Goal: Communication & Community: Ask a question

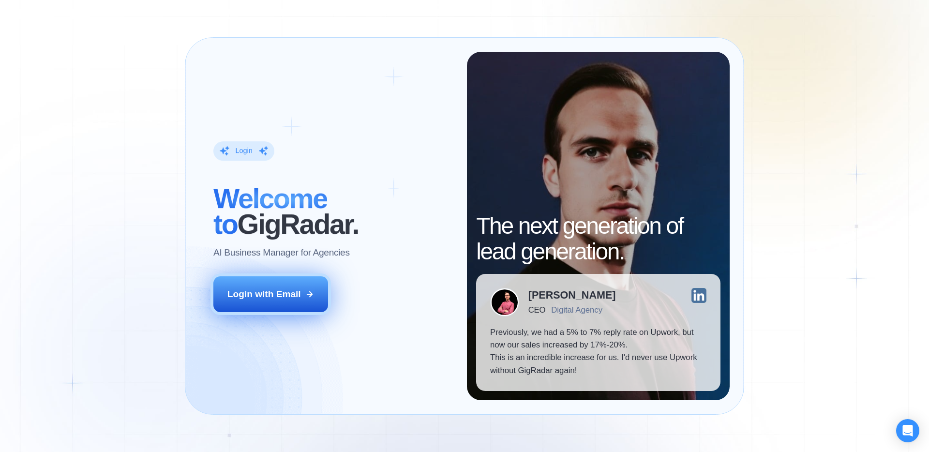
click at [282, 292] on div "Login with Email" at bounding box center [264, 294] width 74 height 13
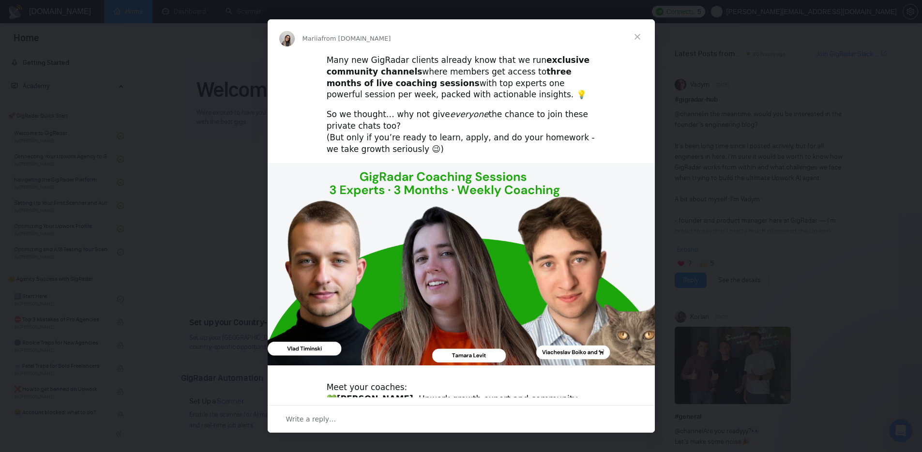
click at [636, 38] on span "Close" at bounding box center [637, 36] width 35 height 35
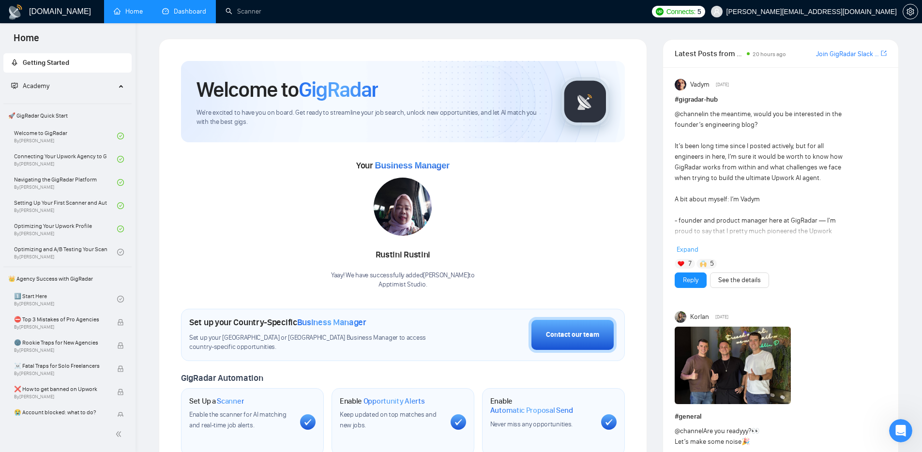
click at [189, 22] on li "Dashboard" at bounding box center [183, 11] width 63 height 23
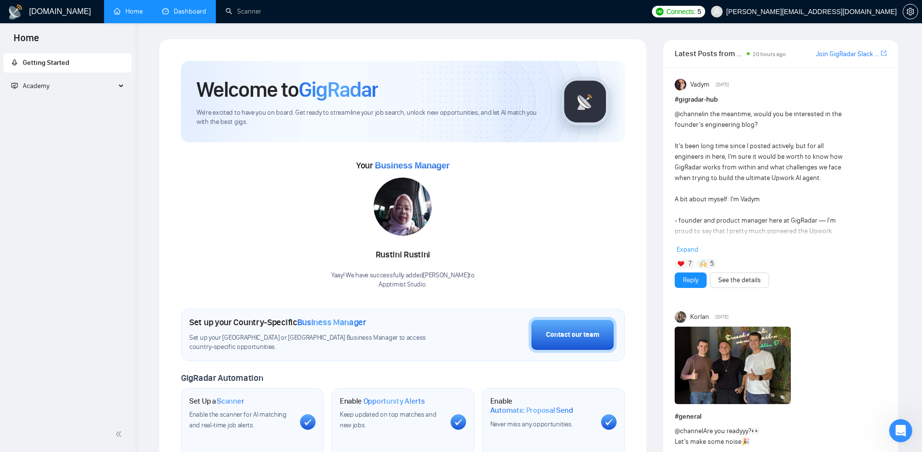
click at [183, 11] on link "Dashboard" at bounding box center [184, 11] width 44 height 8
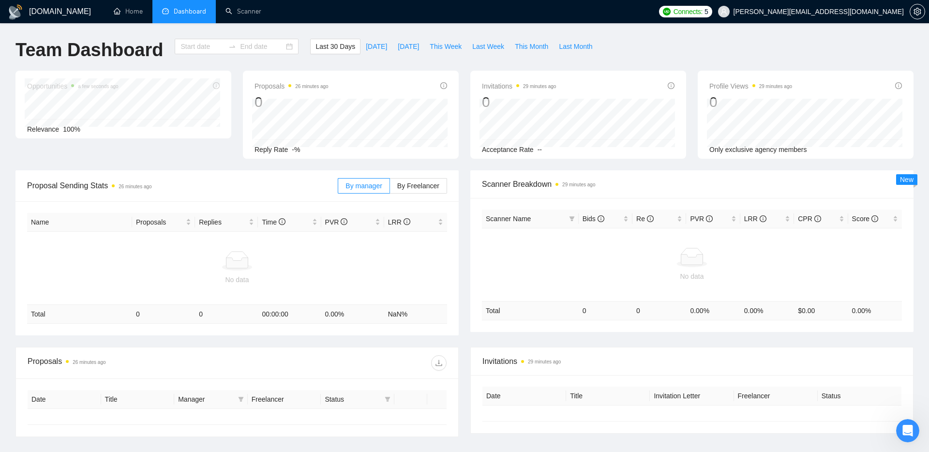
type input "[DATE]"
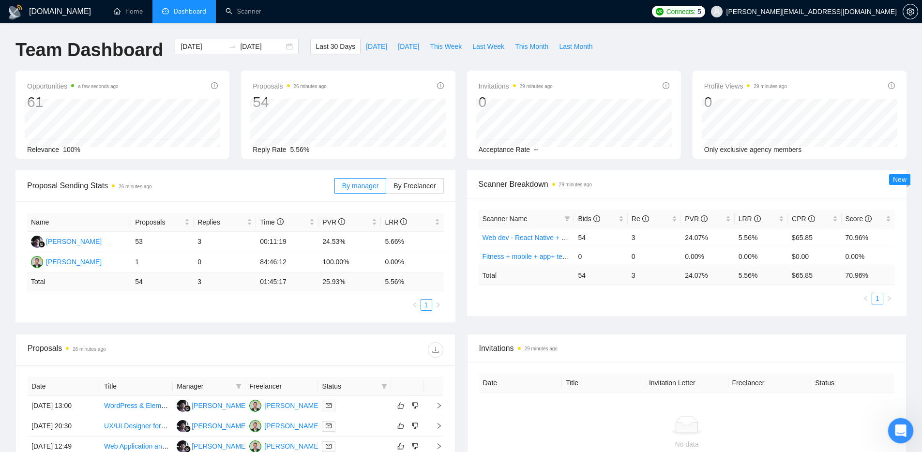
click at [893, 424] on div "Open Intercom Messenger" at bounding box center [899, 429] width 32 height 32
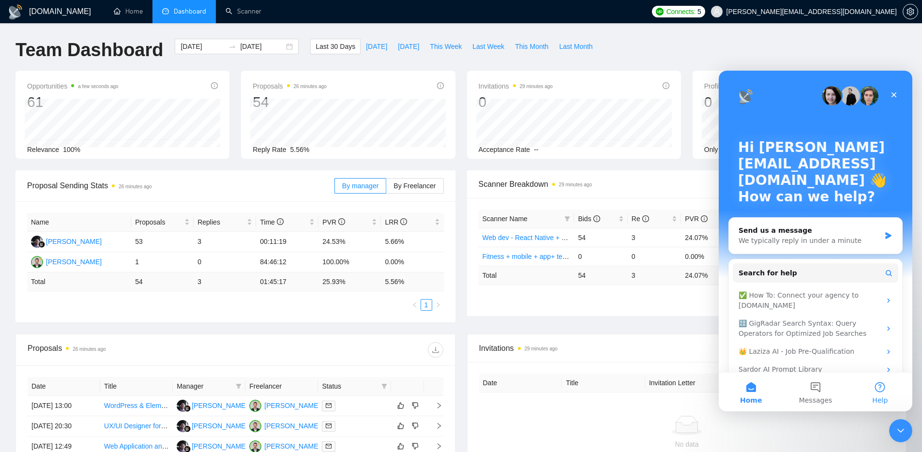
click at [875, 397] on span "Help" at bounding box center [879, 400] width 15 height 7
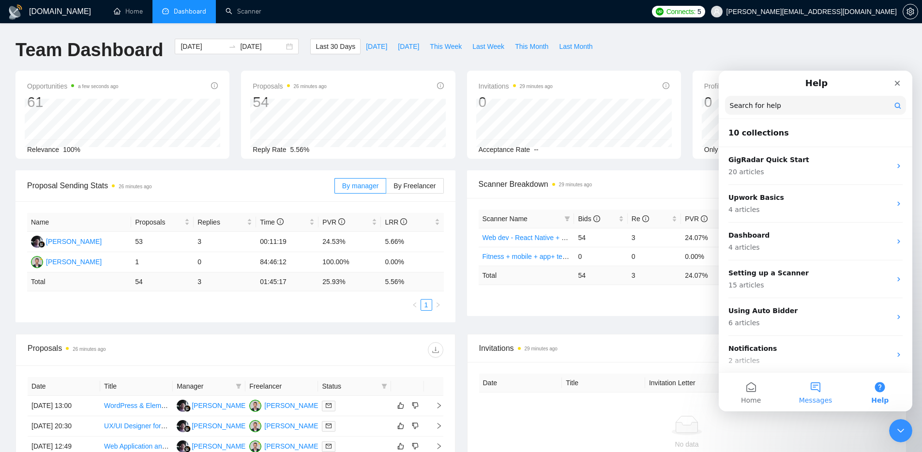
click at [811, 393] on button "Messages" at bounding box center [815, 392] width 64 height 39
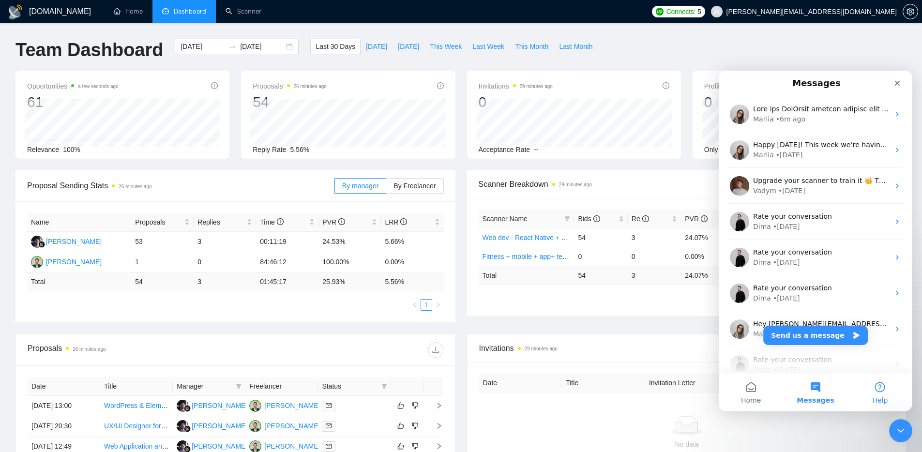
click at [870, 373] on button "Help" at bounding box center [880, 392] width 64 height 39
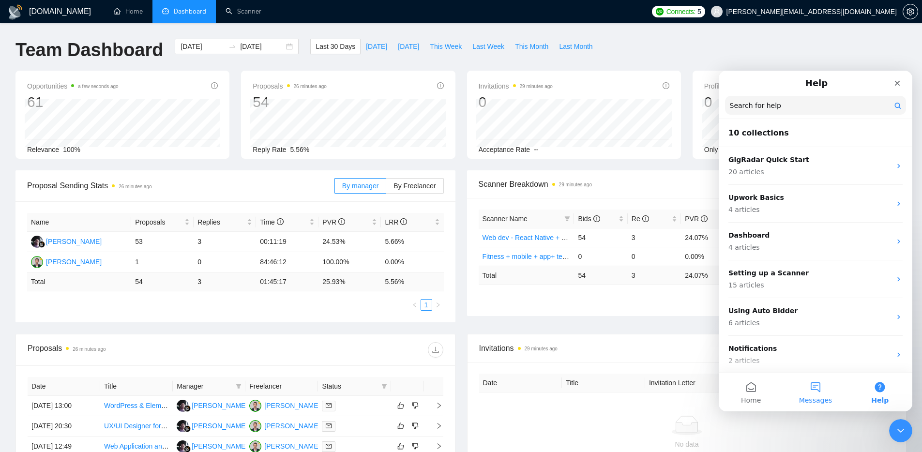
click at [816, 395] on button "Messages" at bounding box center [815, 392] width 64 height 39
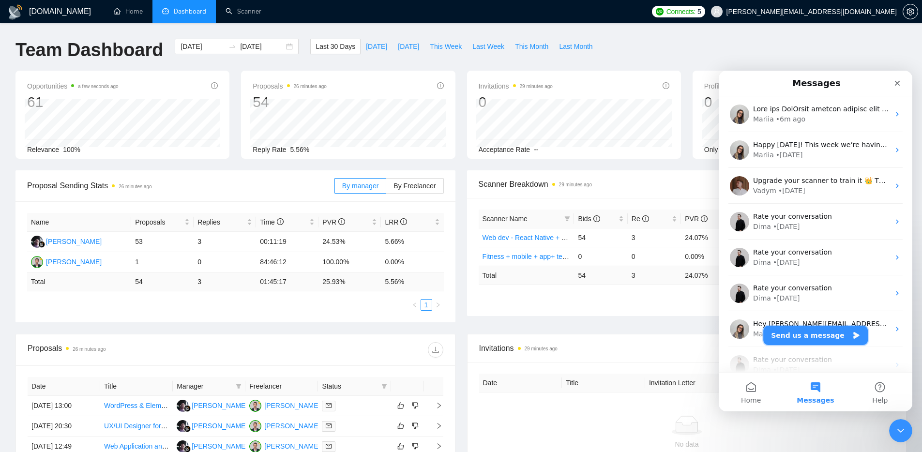
click at [827, 339] on button "Send us a message" at bounding box center [815, 335] width 105 height 19
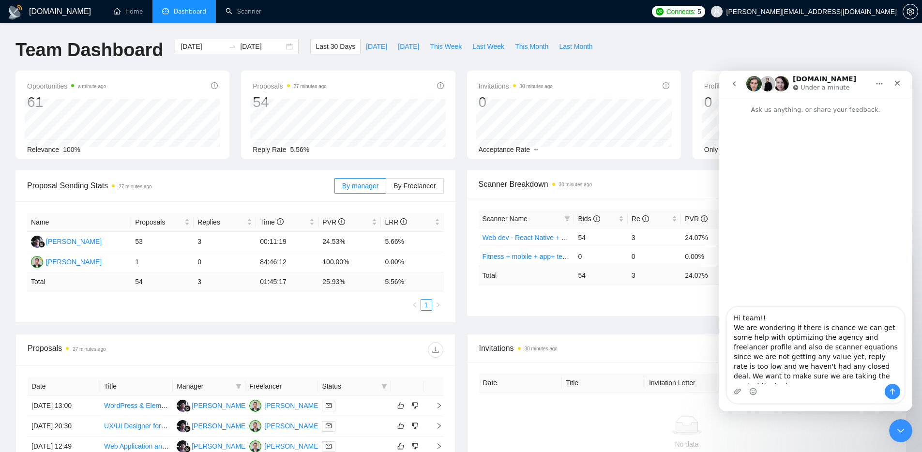
type textarea "Hi team!! We are wondering if there is chance we can get some help with optimiz…"
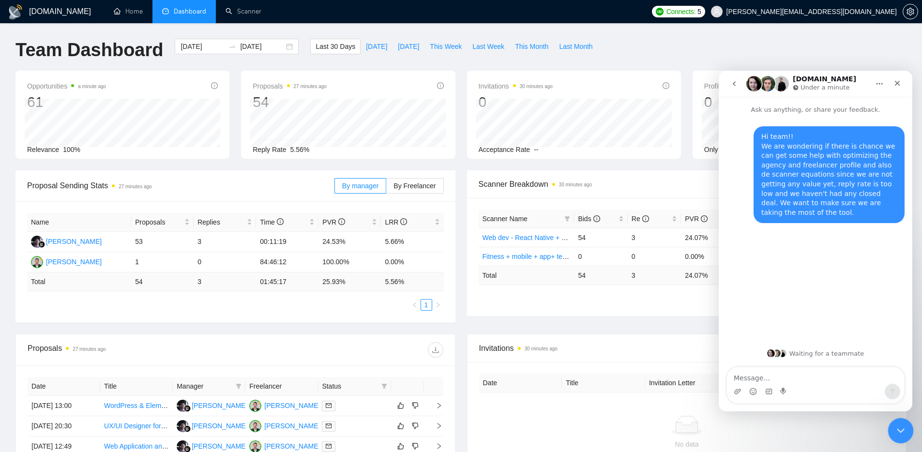
drag, startPoint x: 910, startPoint y: 428, endPoint x: 1799, endPoint y: 847, distance: 983.4
click at [911, 428] on html at bounding box center [898, 429] width 23 height 23
click at [899, 435] on div "Close Intercom Messenger" at bounding box center [898, 429] width 23 height 23
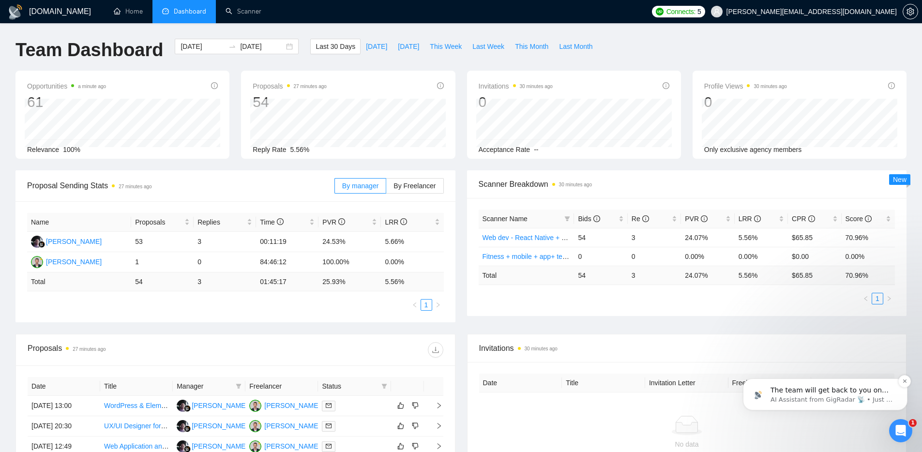
click at [832, 401] on p "AI Assistant from GigRadar 📡 • Just now" at bounding box center [832, 399] width 125 height 9
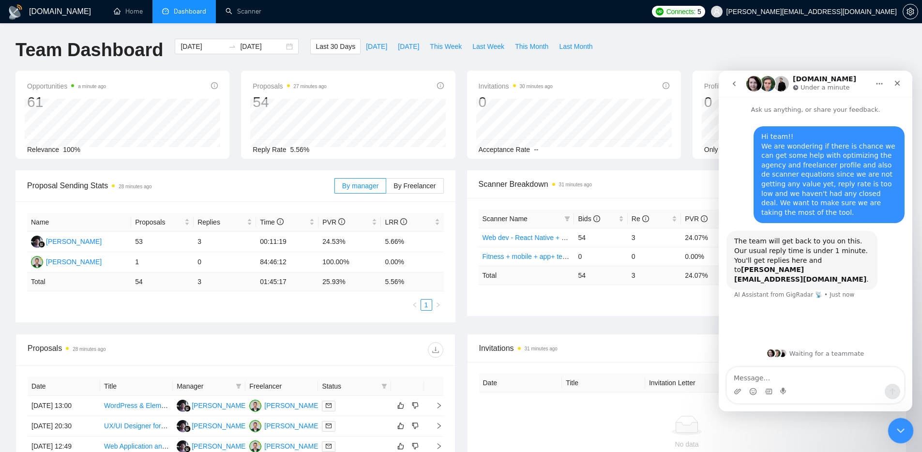
click at [896, 428] on icon "Close Intercom Messenger" at bounding box center [899, 429] width 7 height 4
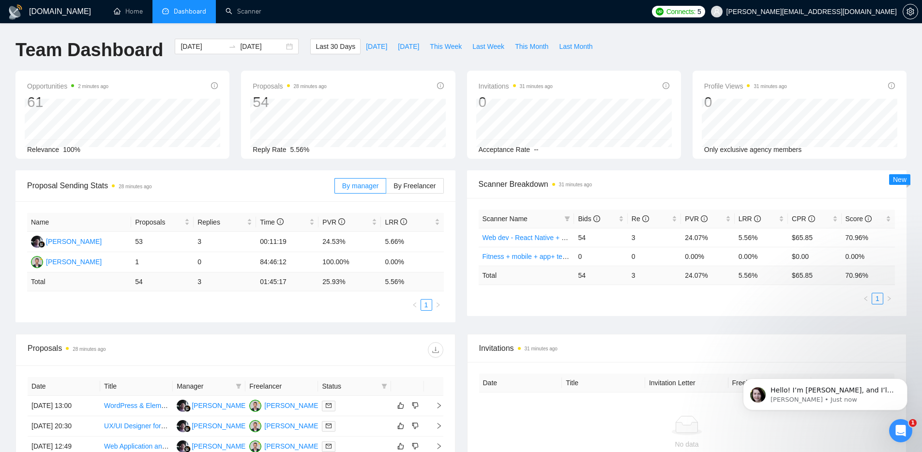
scroll to position [13, 0]
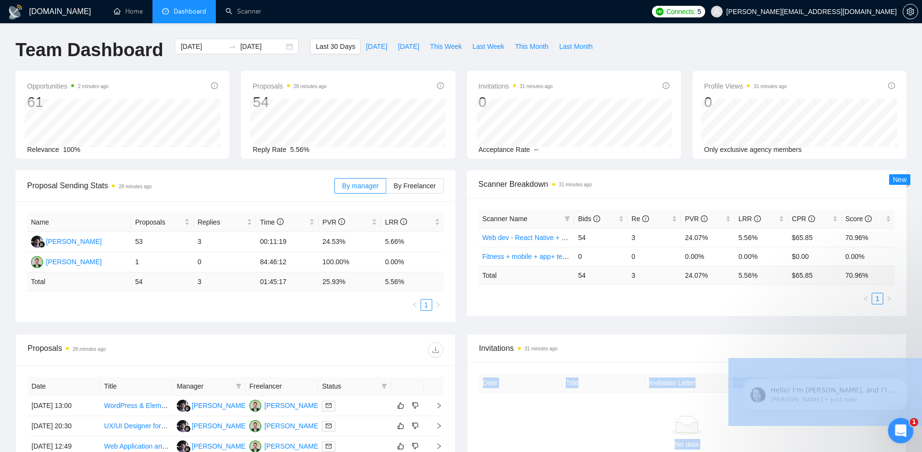
click at [911, 438] on body "[DOMAIN_NAME] Home Dashboard Scanner Connects: 5 [PERSON_NAME][EMAIL_ADDRESS][D…" at bounding box center [461, 226] width 922 height 452
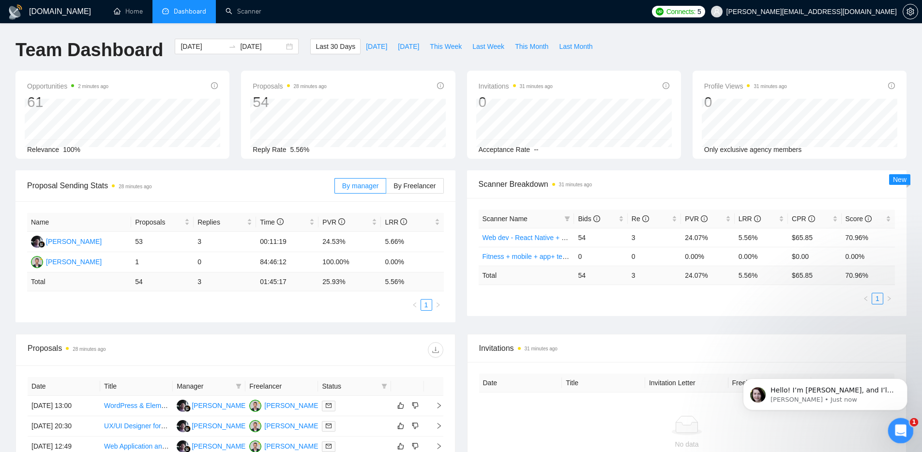
click at [907, 435] on div "Open Intercom Messenger" at bounding box center [899, 429] width 32 height 32
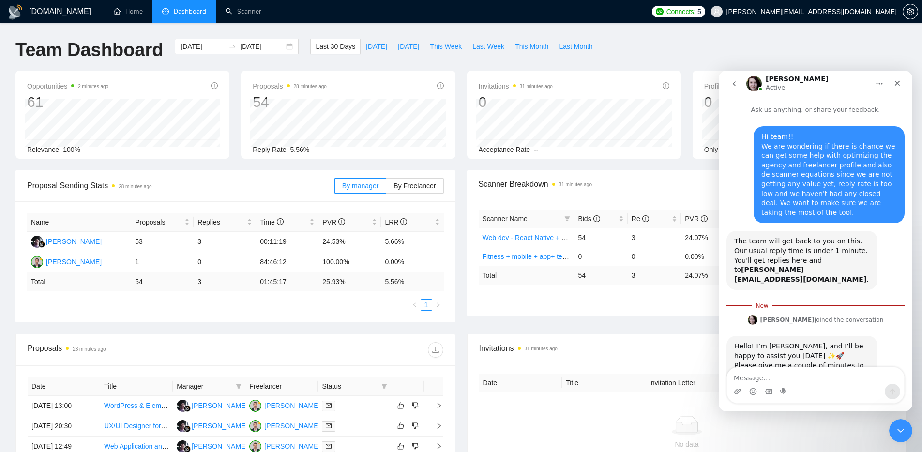
scroll to position [1, 0]
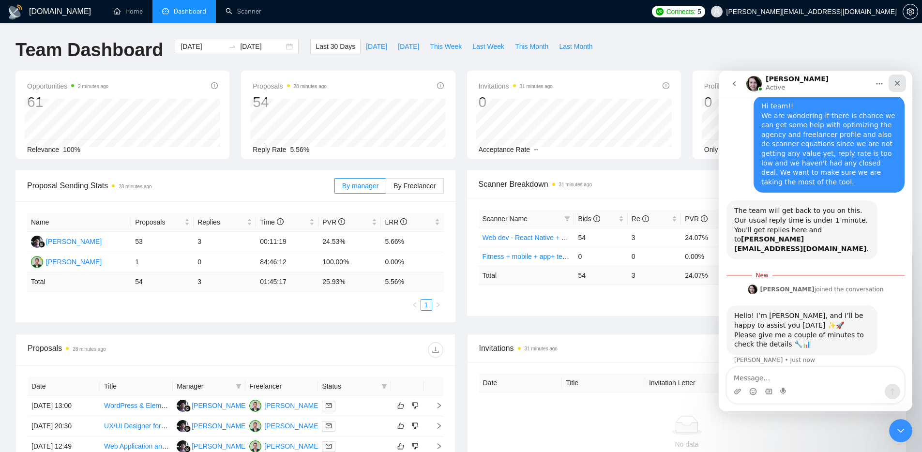
click at [901, 79] on div "Close" at bounding box center [896, 83] width 17 height 17
